Goal: Task Accomplishment & Management: Manage account settings

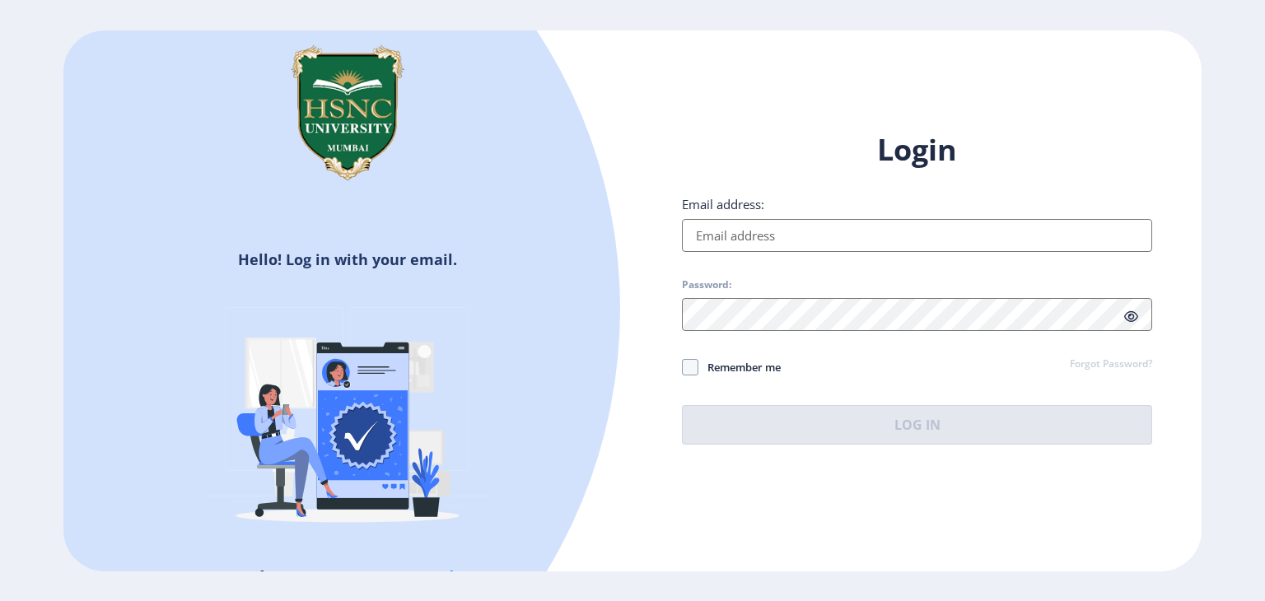
click at [743, 231] on input "Email address:" at bounding box center [917, 235] width 470 height 33
type input "[EMAIL_ADDRESS][DOMAIN_NAME]"
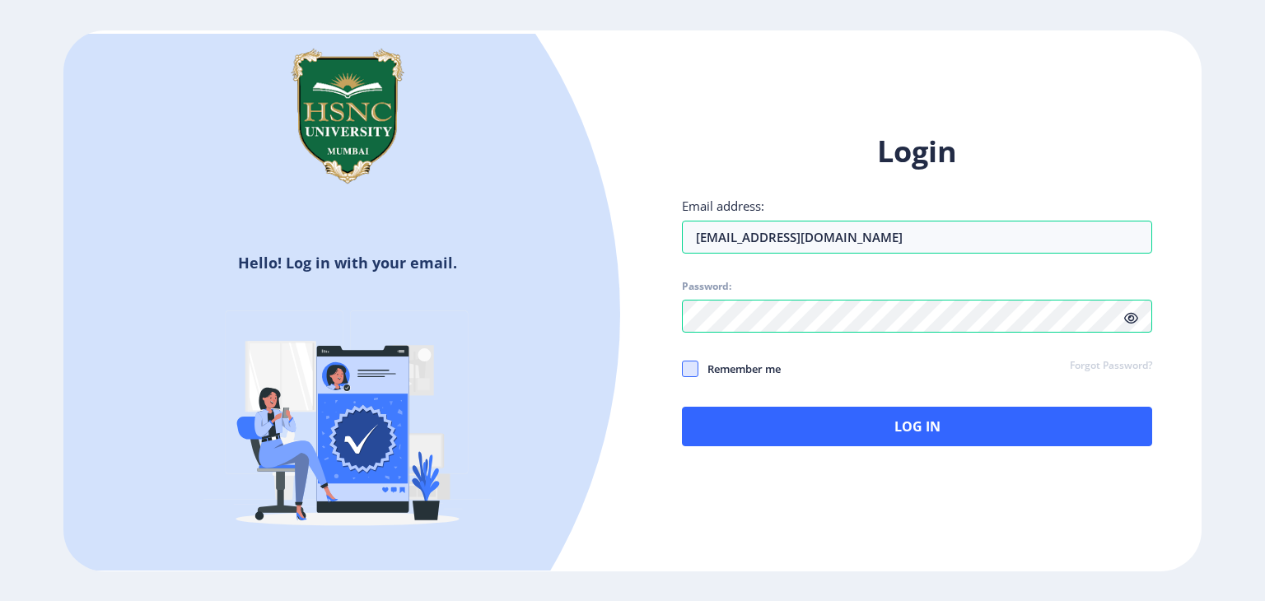
click at [695, 370] on span at bounding box center [690, 369] width 16 height 16
click at [683, 370] on input "Remember me" at bounding box center [682, 369] width 1 height 1
checkbox input "true"
click at [1130, 325] on span at bounding box center [1131, 318] width 14 height 16
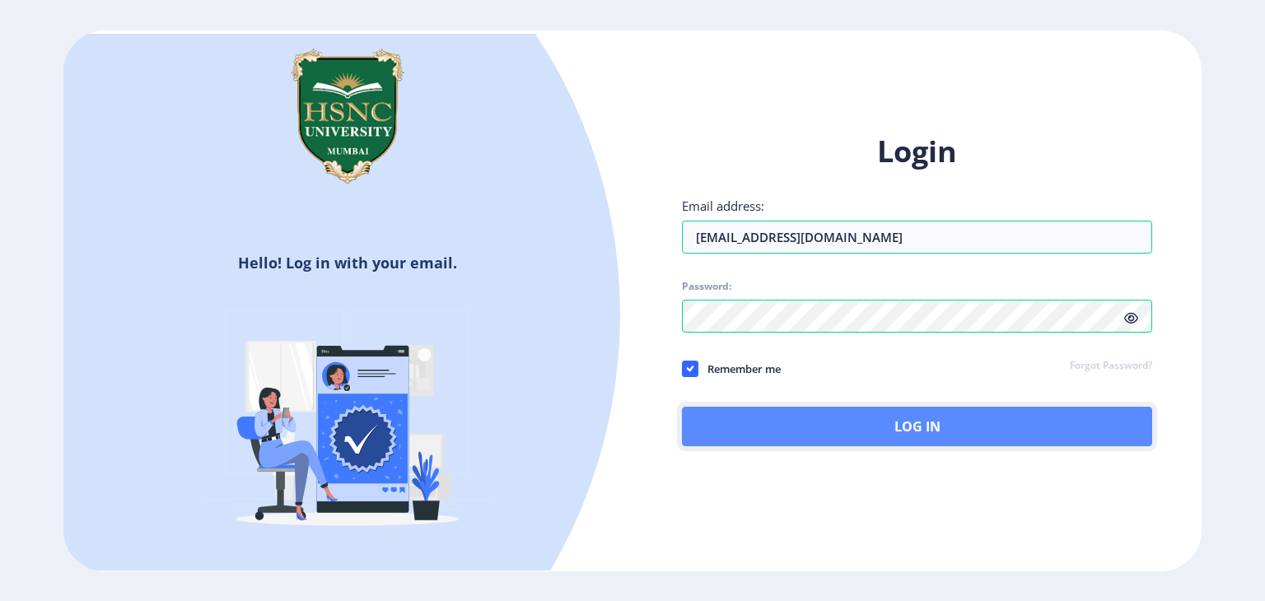
click at [897, 436] on button "Log In" at bounding box center [917, 427] width 470 height 40
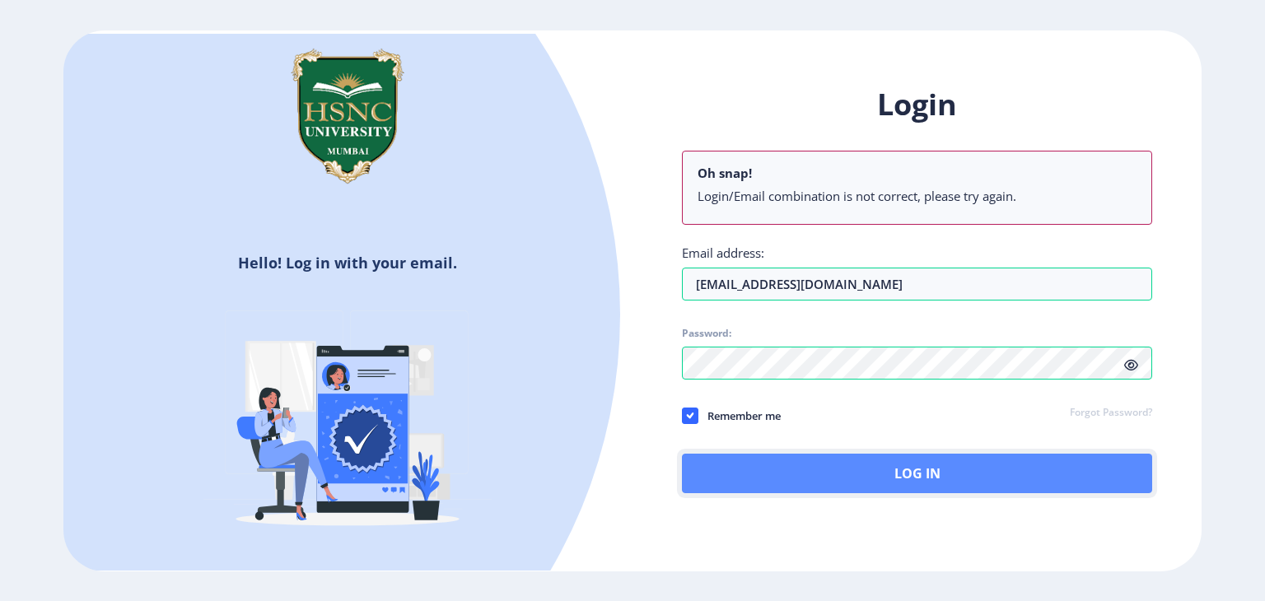
click at [755, 463] on button "Log In" at bounding box center [917, 474] width 470 height 40
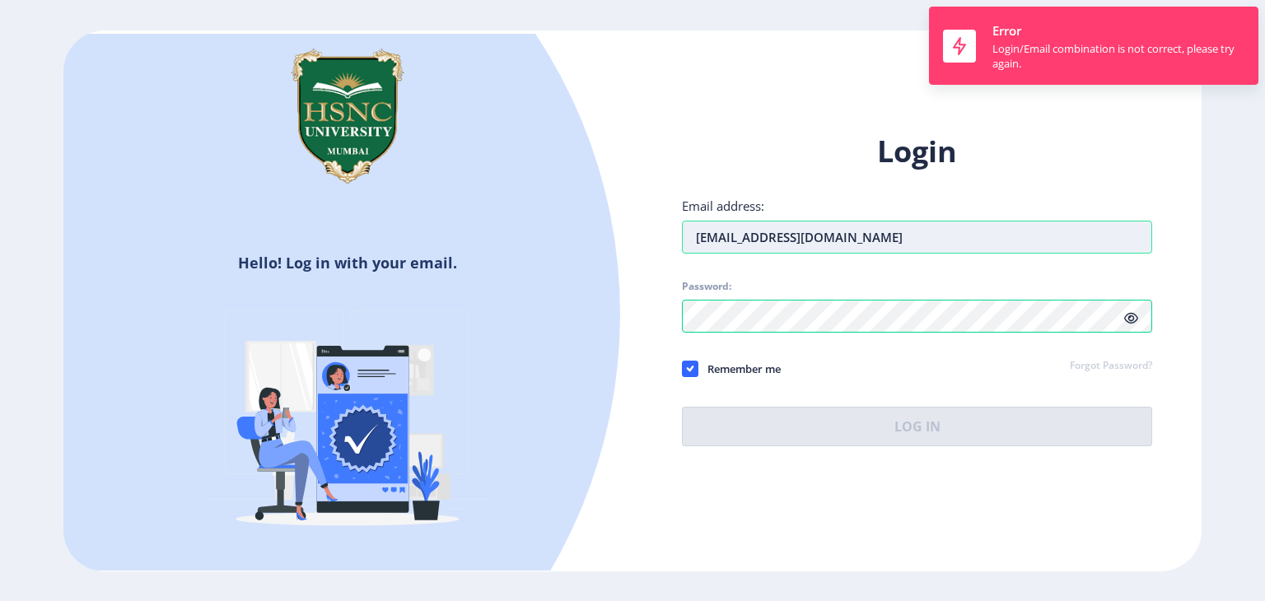
click at [902, 245] on input "[EMAIL_ADDRESS][DOMAIN_NAME]" at bounding box center [917, 237] width 470 height 33
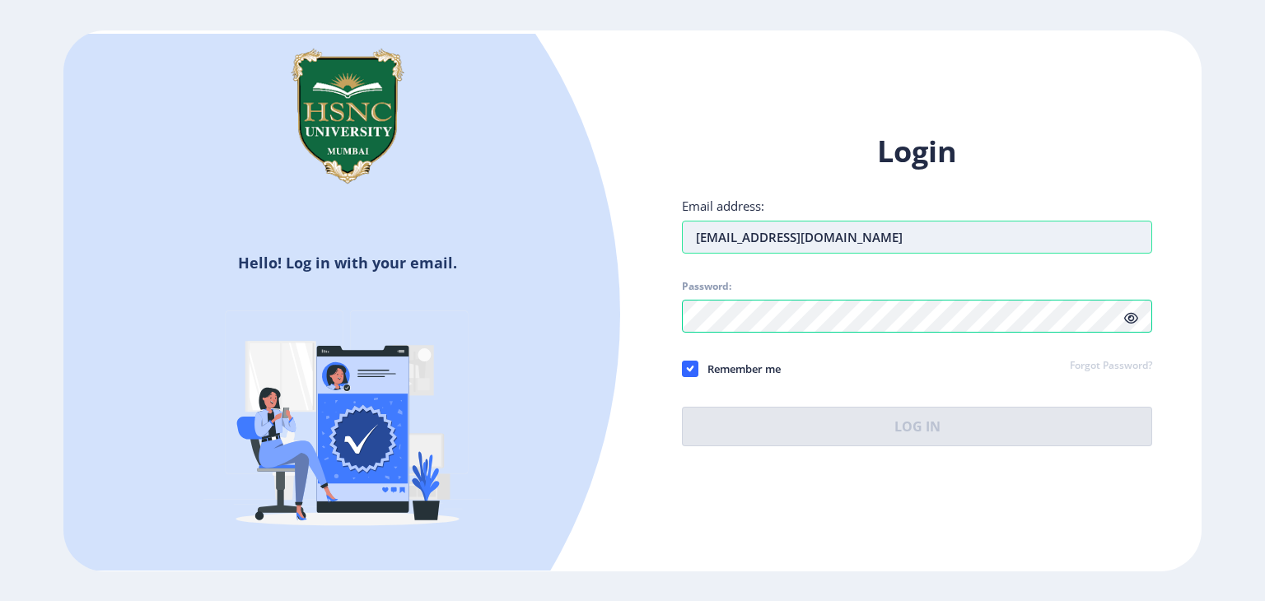
type input "[EMAIL_ADDRESS][DOMAIN_NAME]"
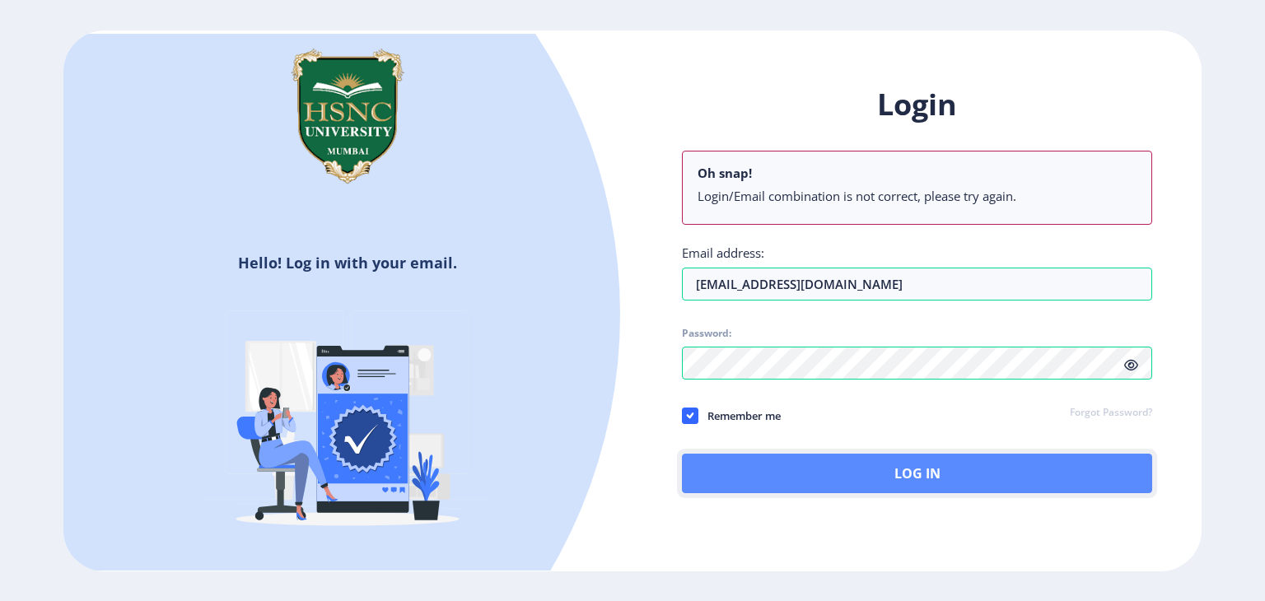
click at [782, 473] on button "Log In" at bounding box center [917, 474] width 470 height 40
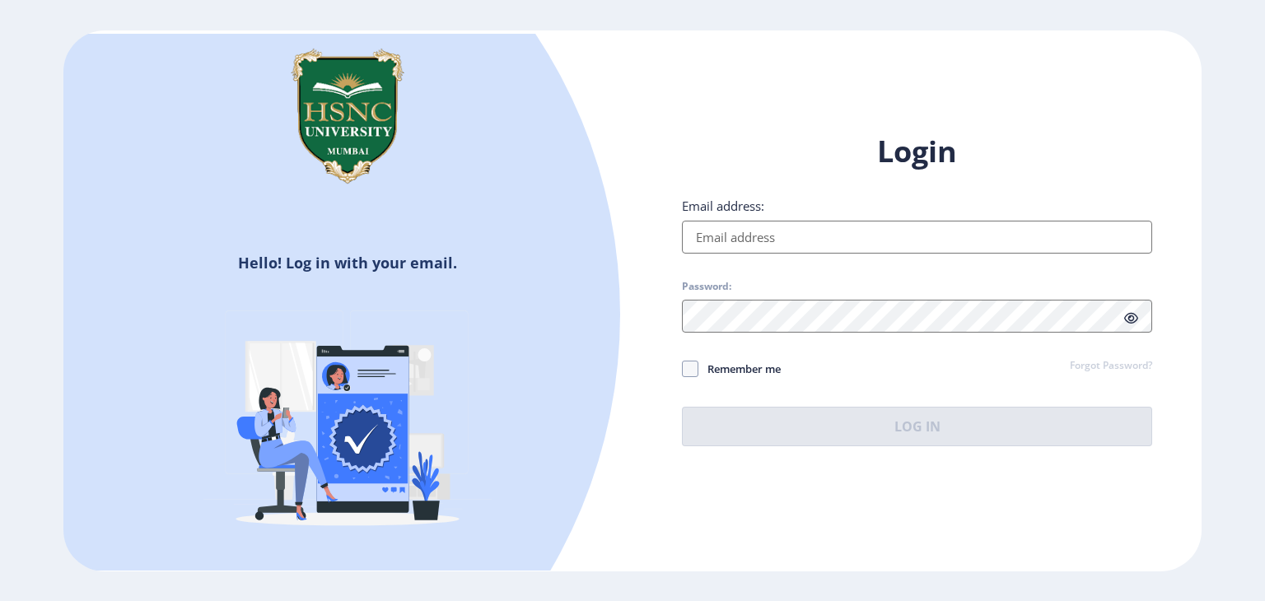
click at [752, 241] on input "Email address:" at bounding box center [917, 237] width 470 height 33
